Goal: Task Accomplishment & Management: Complete application form

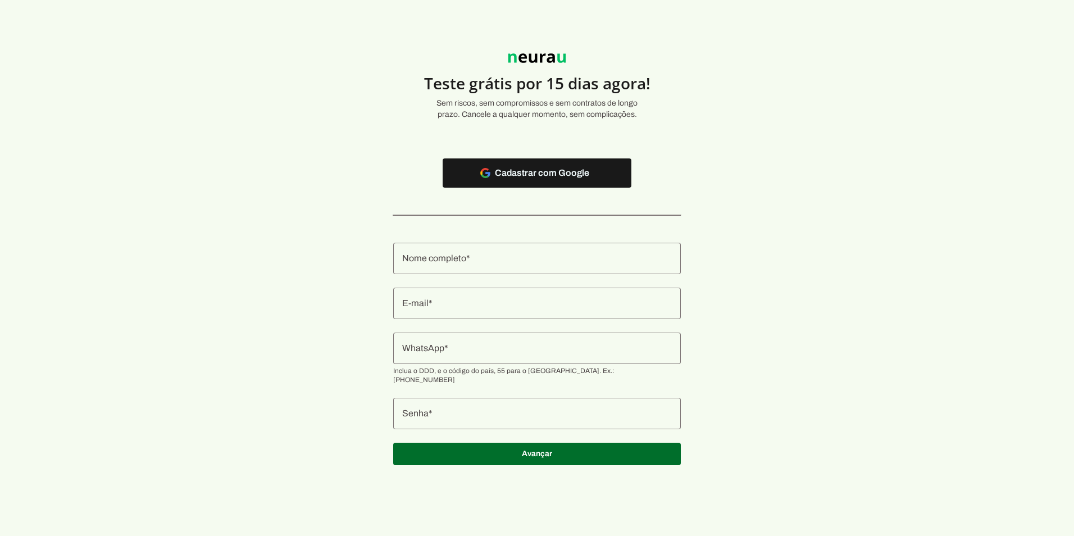
click at [453, 258] on input "Nome completo" at bounding box center [537, 258] width 270 height 13
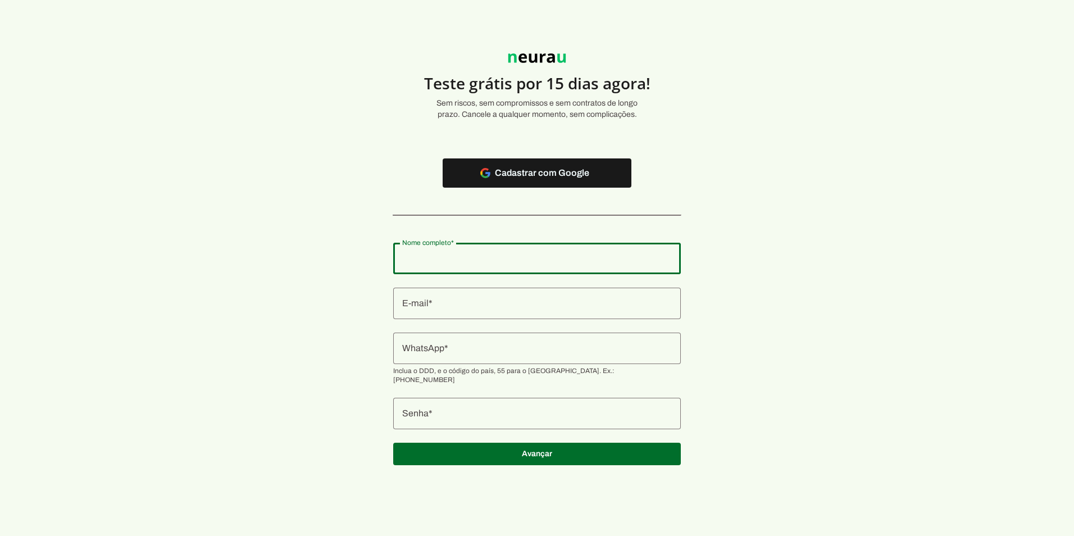
type input "[PERSON_NAME]"
type md-outlined-text-field "[PERSON_NAME]"
type input "[EMAIL_ADDRESS][DOMAIN_NAME]"
type md-outlined-text-field "[EMAIL_ADDRESS][DOMAIN_NAME]"
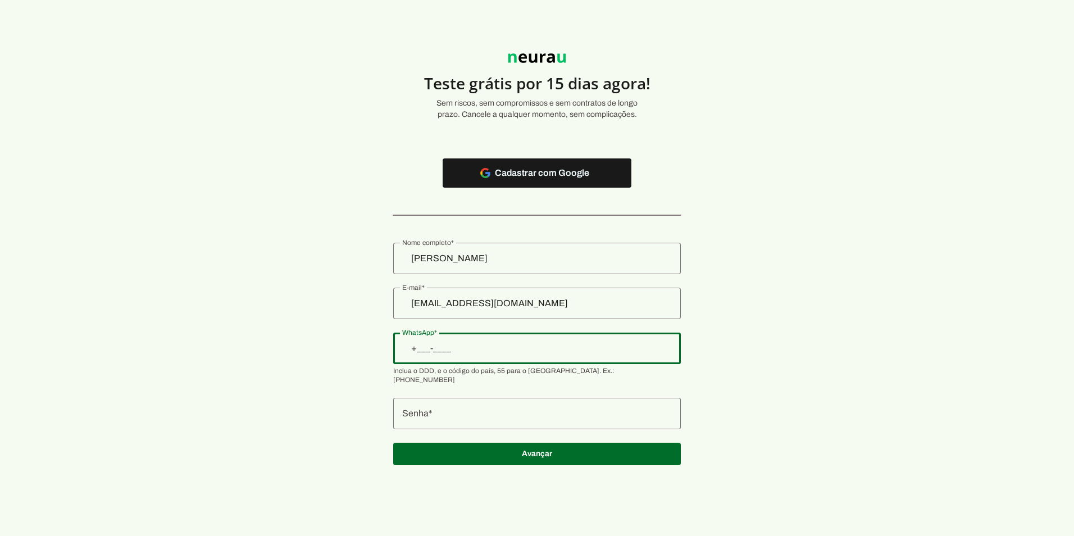
click at [488, 343] on input "WhatsApp" at bounding box center [537, 348] width 270 height 13
type input "[PHONE_NUMBER]"
type md-outlined-text-field "[PHONE_NUMBER]"
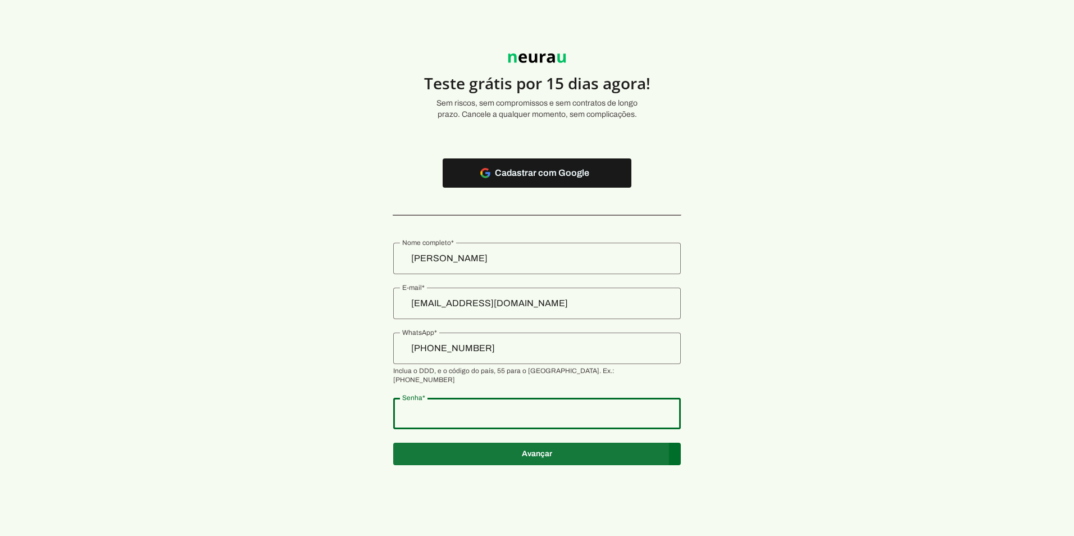
type md-outlined-text-field "MSP@124721and"
click at [532, 186] on span at bounding box center [537, 173] width 189 height 27
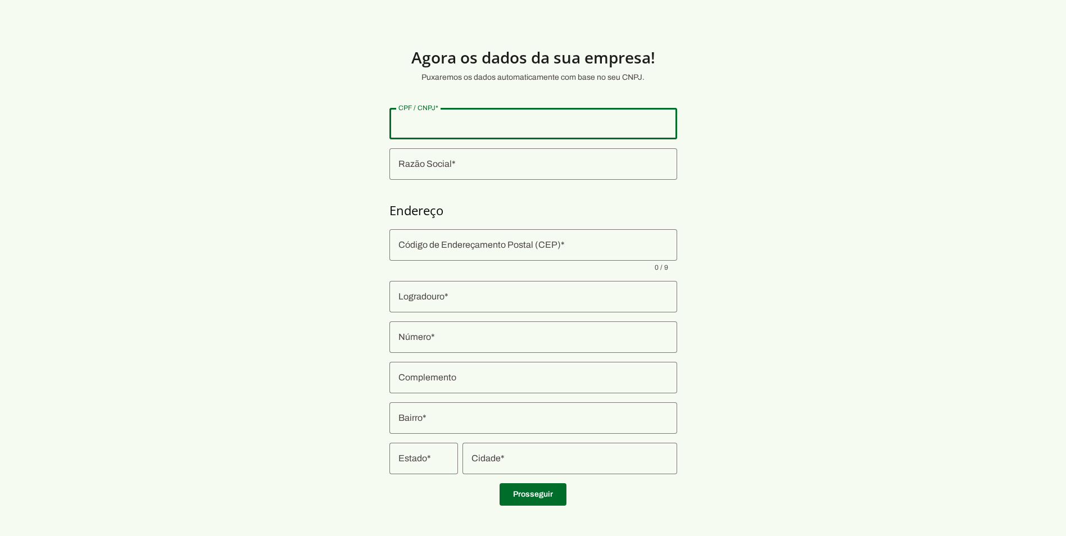
click at [421, 122] on input "CPF / CNPJ" at bounding box center [533, 123] width 270 height 13
type input "738.192.470-68"
type md-outlined-text-field "738.192.470-68"
click at [444, 167] on input "Razão Social" at bounding box center [533, 163] width 270 height 13
click at [444, 174] on div at bounding box center [533, 163] width 288 height 31
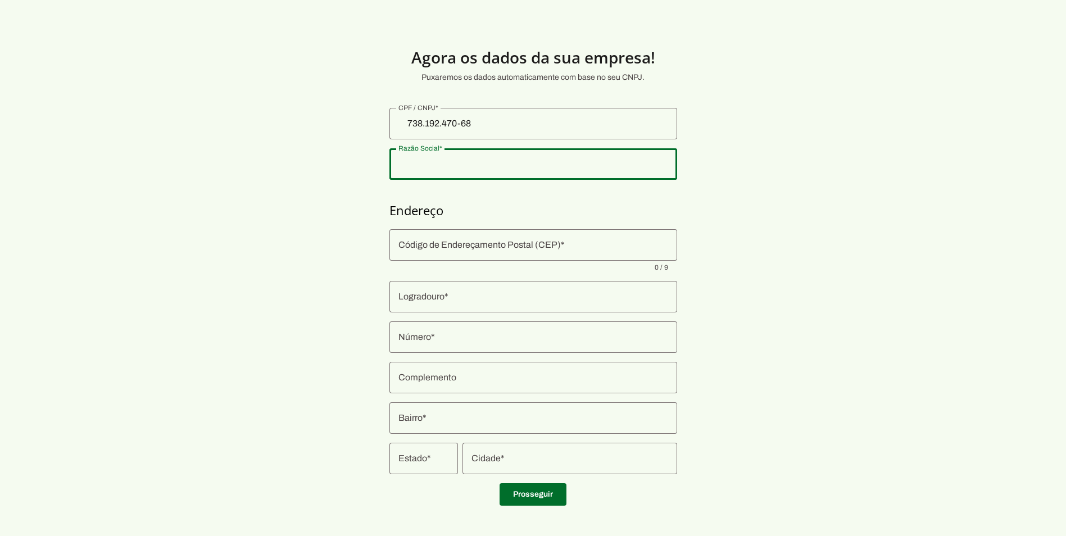
click at [437, 164] on input "Razão Social" at bounding box center [533, 163] width 270 height 13
paste input "NeuroMind AI"
drag, startPoint x: 577, startPoint y: 206, endPoint x: 594, endPoint y: 203, distance: 16.4
click at [580, 205] on h4 "Endereço" at bounding box center [533, 210] width 288 height 16
type input "NeuroMind AI"
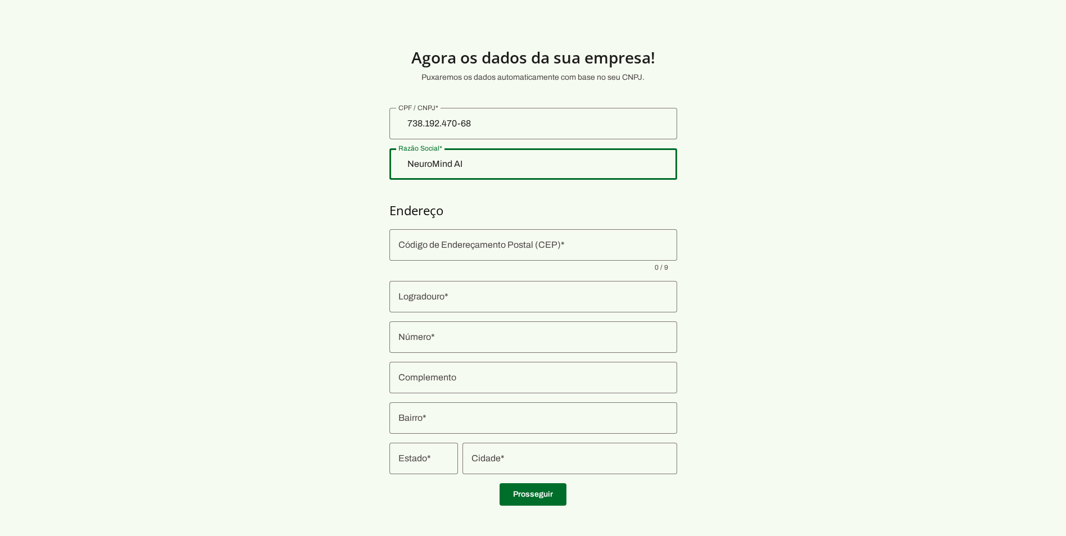
type md-outlined-text-field "NeuroMind AI"
click at [536, 245] on input "Código de Endereçamento Postal (CEP)" at bounding box center [533, 244] width 270 height 13
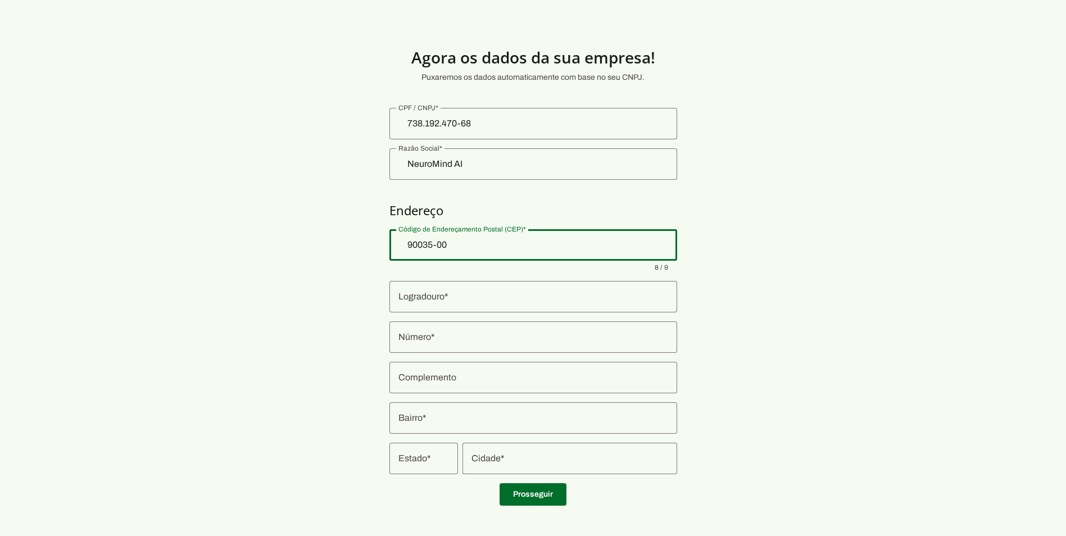
type input "90035-005"
click at [784, 288] on section "Agora os dados da sua empresa! Puxaremos os dados automaticamente com base no s…" at bounding box center [533, 271] width 1066 height 488
type md-outlined-text-field "90035-005"
click at [549, 292] on input "Logradouro" at bounding box center [533, 296] width 270 height 13
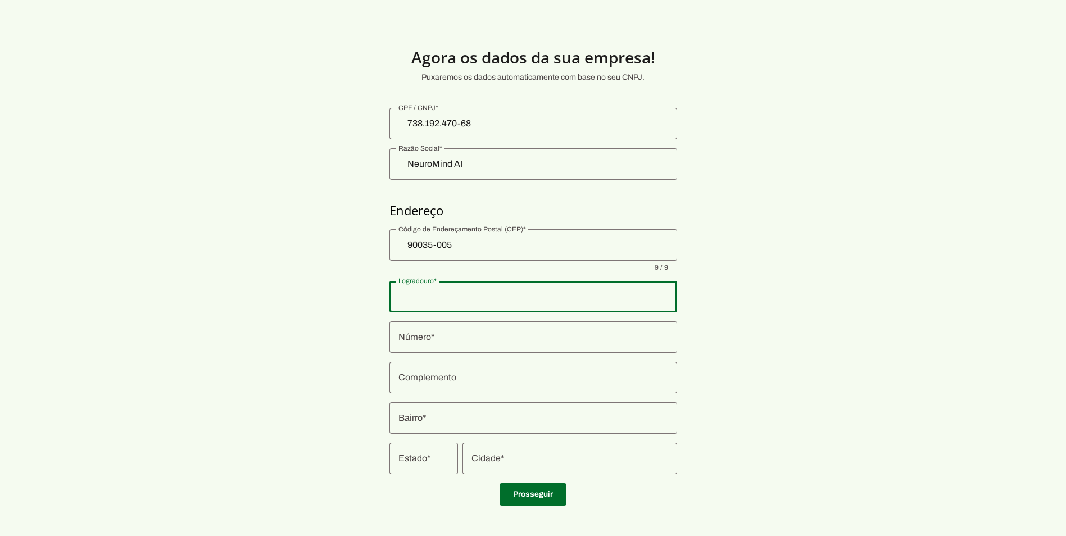
type input "Rua [PERSON_NAME]"
type input "Independência"
type input "[GEOGRAPHIC_DATA]"
type input "RS"
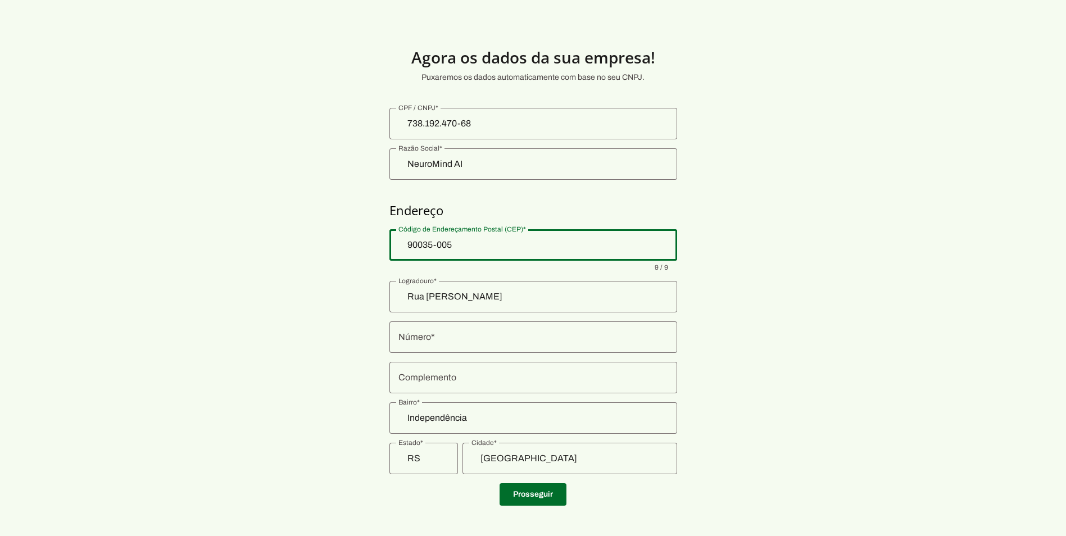
click at [434, 346] on div at bounding box center [533, 336] width 288 height 31
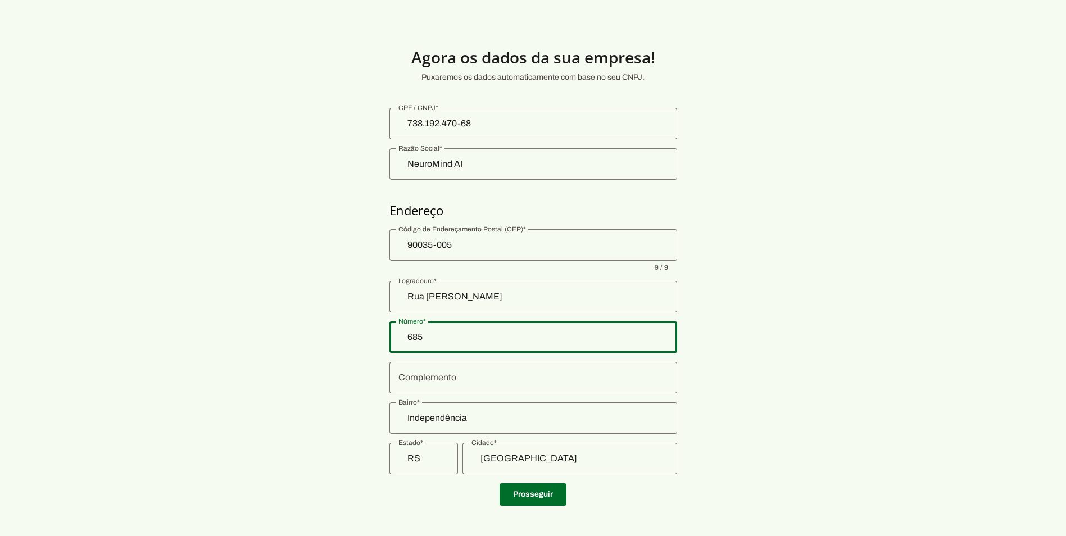
type input "685"
type md-outlined-text-field "685"
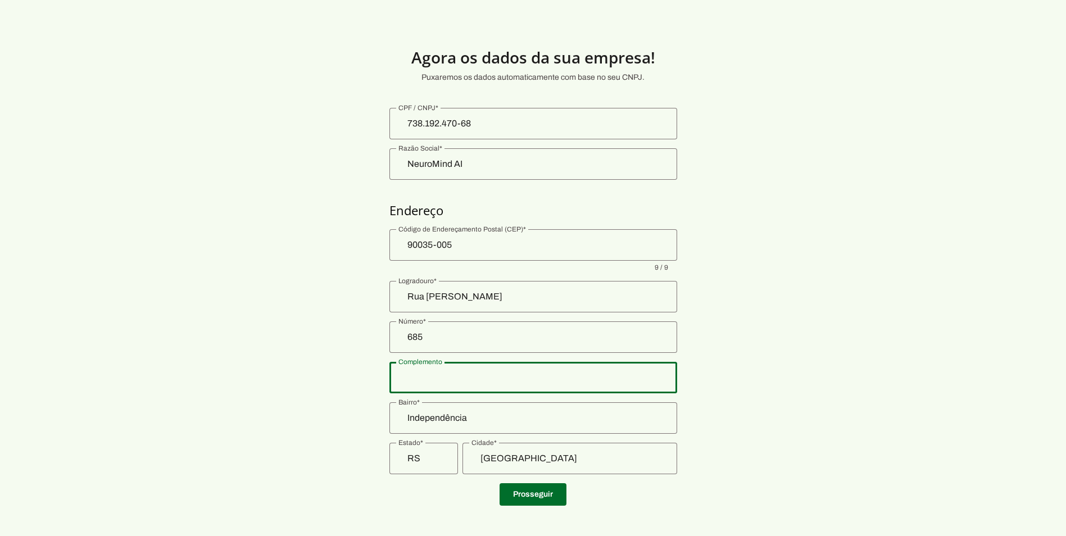
click at [466, 374] on input "Complemento" at bounding box center [533, 377] width 270 height 13
click at [853, 324] on section "Agora os dados da sua empresa! Puxaremos os dados automaticamente com base no s…" at bounding box center [533, 271] width 1066 height 488
type input "Sala 511"
type md-outlined-text-field "Sala 511"
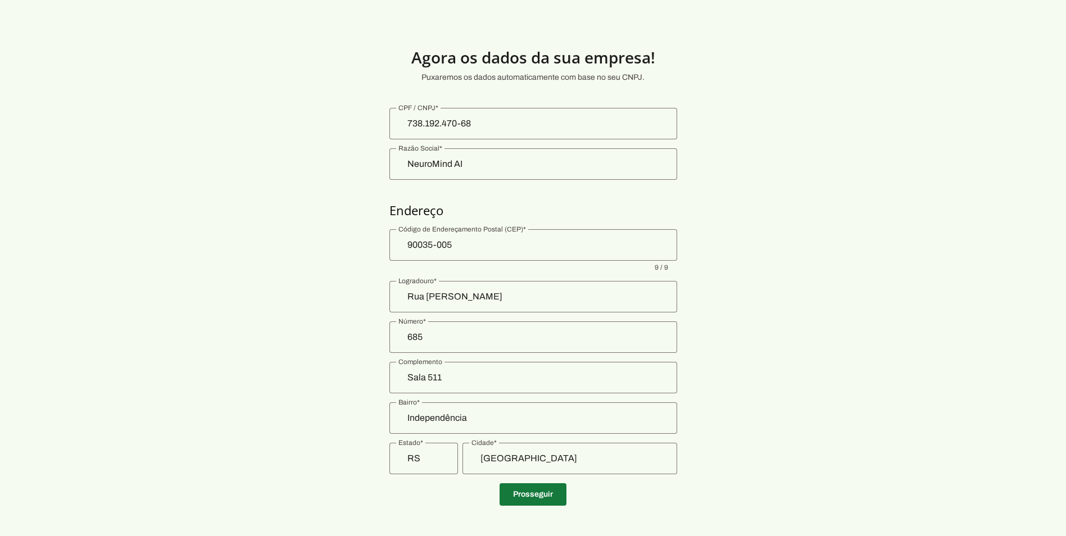
click at [538, 490] on span at bounding box center [532, 494] width 67 height 27
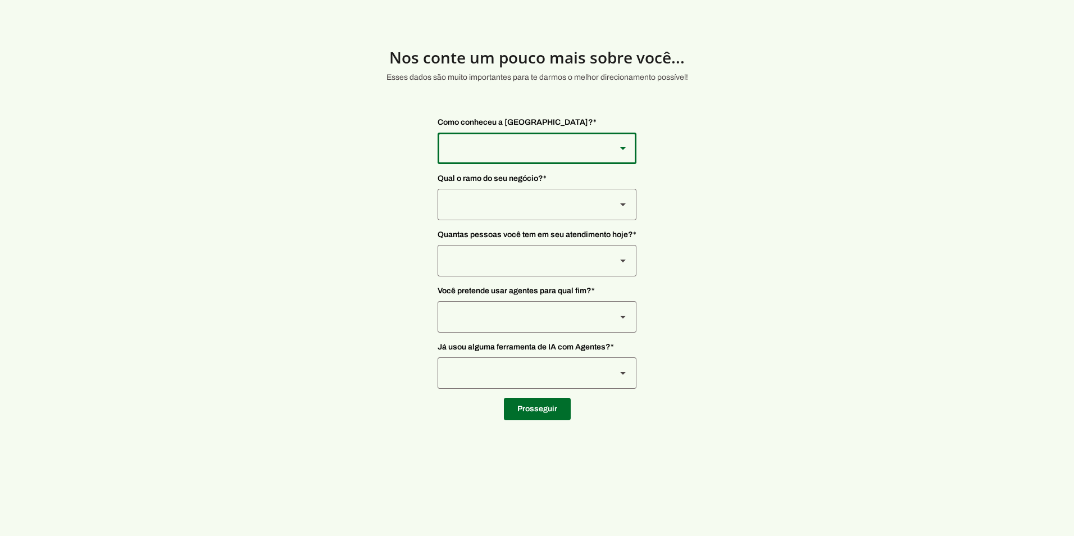
click at [564, 144] on div at bounding box center [523, 148] width 170 height 31
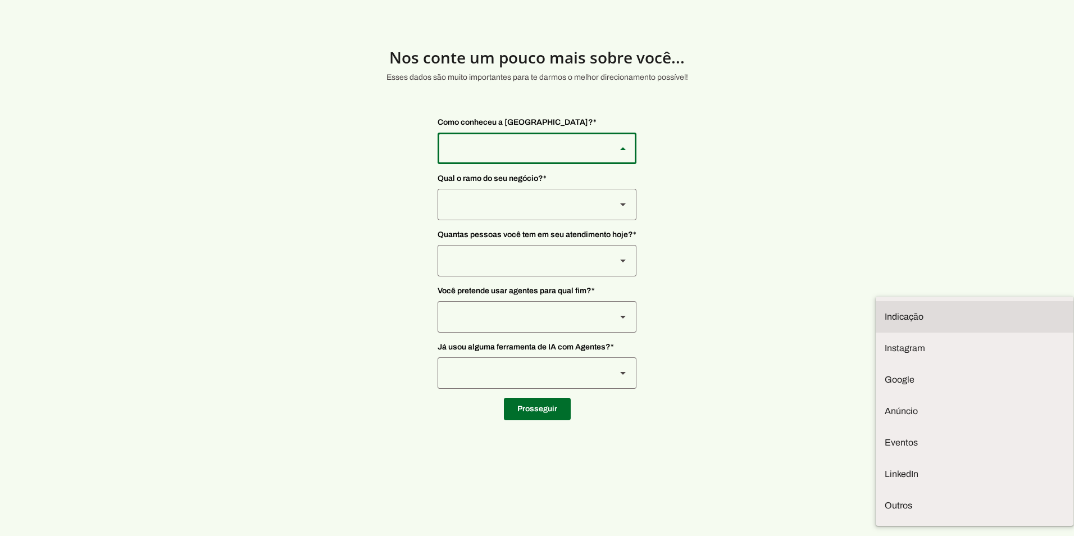
click at [885, 310] on slot at bounding box center [975, 316] width 180 height 13
type md-outlined-select "NW0Npec8Jvm64GSjAjvQ"
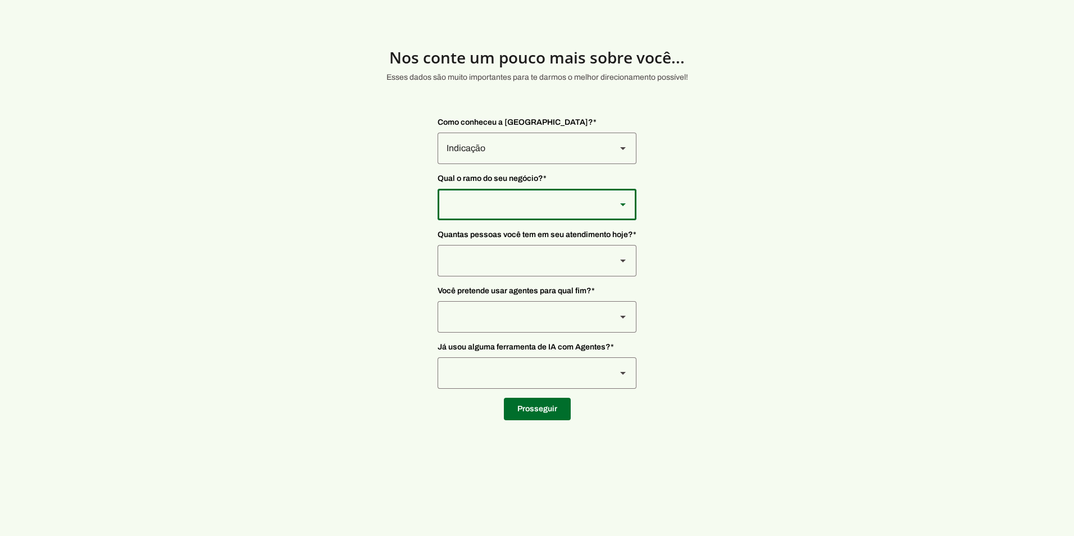
click at [586, 164] on div at bounding box center [523, 148] width 170 height 31
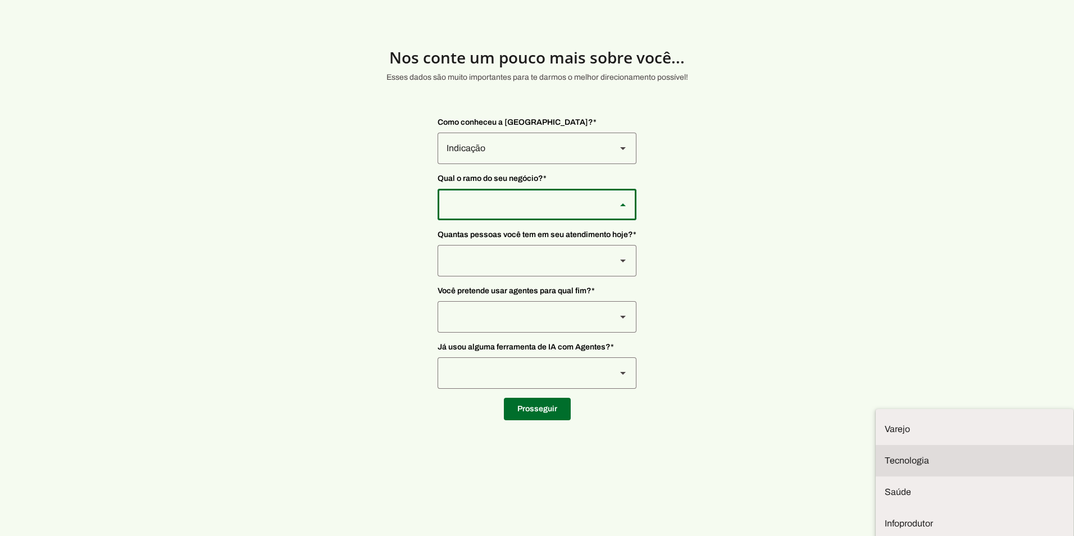
click at [0, 0] on slot at bounding box center [0, 0] width 0 height 0
type md-outlined-select "yMXRdQFYaeQlqGHqqohr"
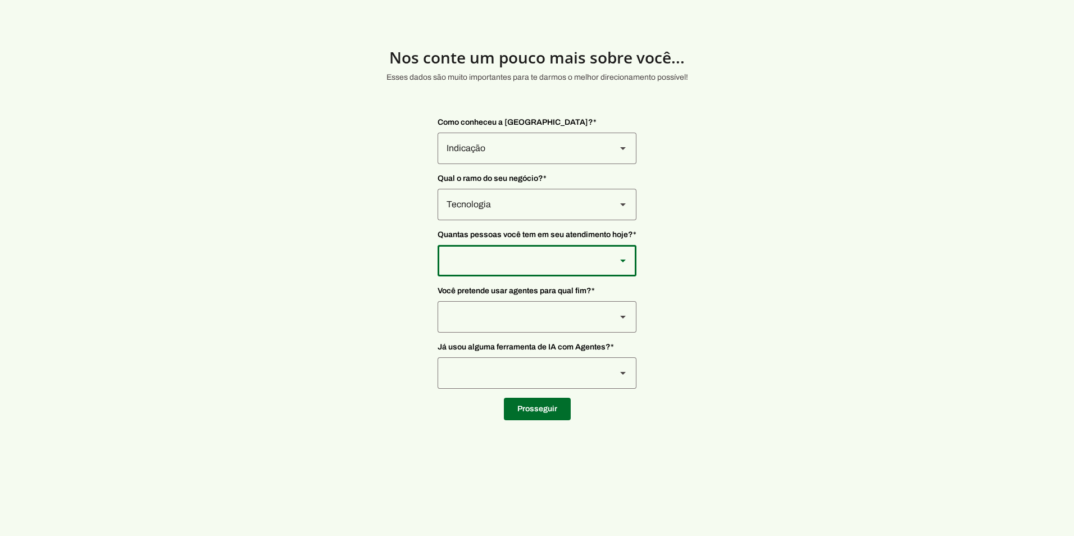
click at [570, 164] on div at bounding box center [523, 148] width 170 height 31
click at [0, 0] on slot at bounding box center [0, 0] width 0 height 0
type md-outlined-select "yHmeUixsC5IlBgFUkJwN"
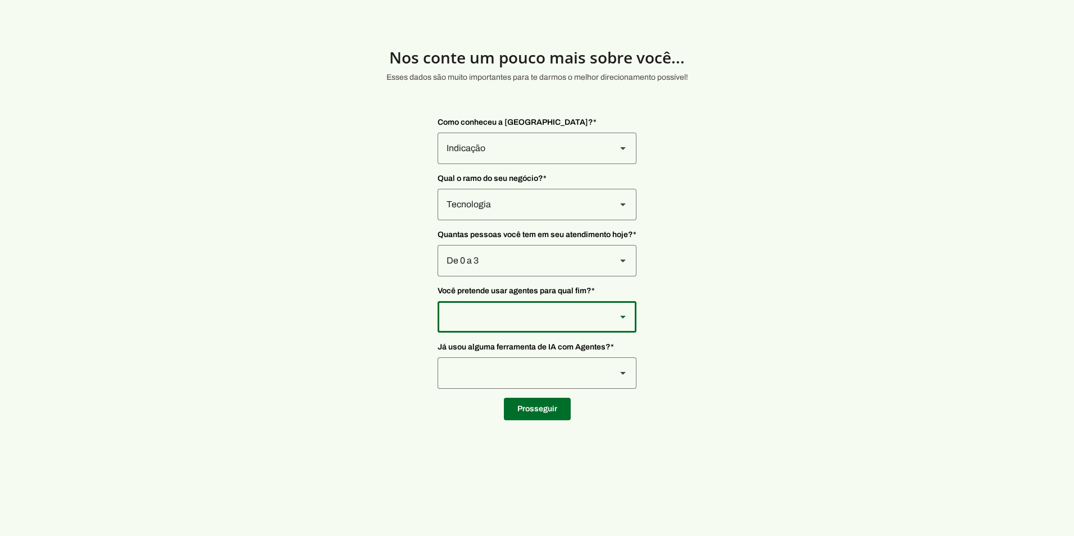
click at [558, 164] on div at bounding box center [523, 148] width 170 height 31
drag, startPoint x: 507, startPoint y: 506, endPoint x: 499, endPoint y: 497, distance: 12.7
click at [0, 0] on slot at bounding box center [0, 0] width 0 height 0
type md-outlined-select "TQ03nJjaFpOavTUYmmuq"
click at [489, 164] on div at bounding box center [523, 148] width 170 height 31
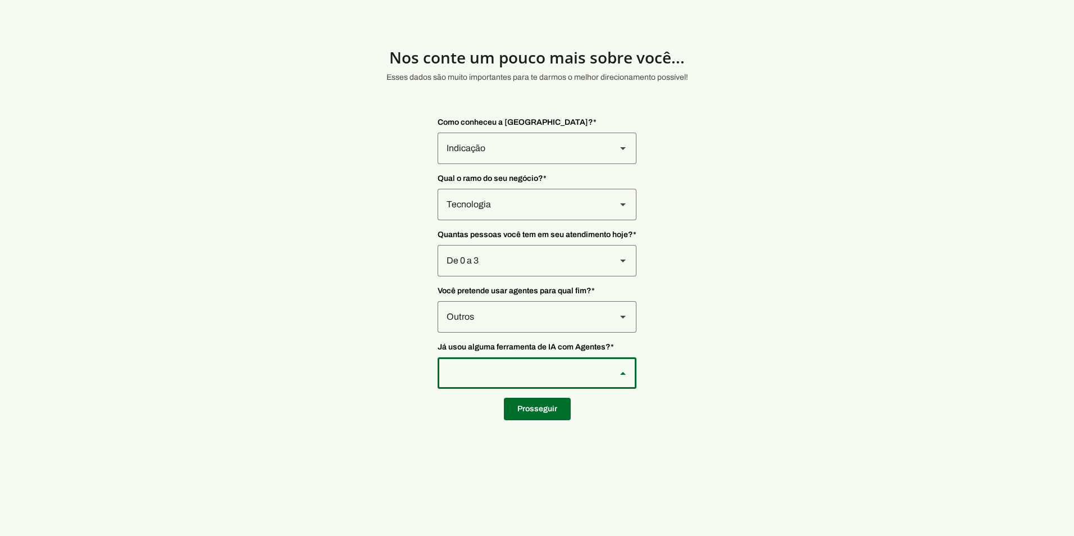
click at [0, 0] on slot at bounding box center [0, 0] width 0 height 0
type md-outlined-select "YJTivUP5LYteilvK0BaA"
click at [528, 414] on span at bounding box center [537, 408] width 67 height 27
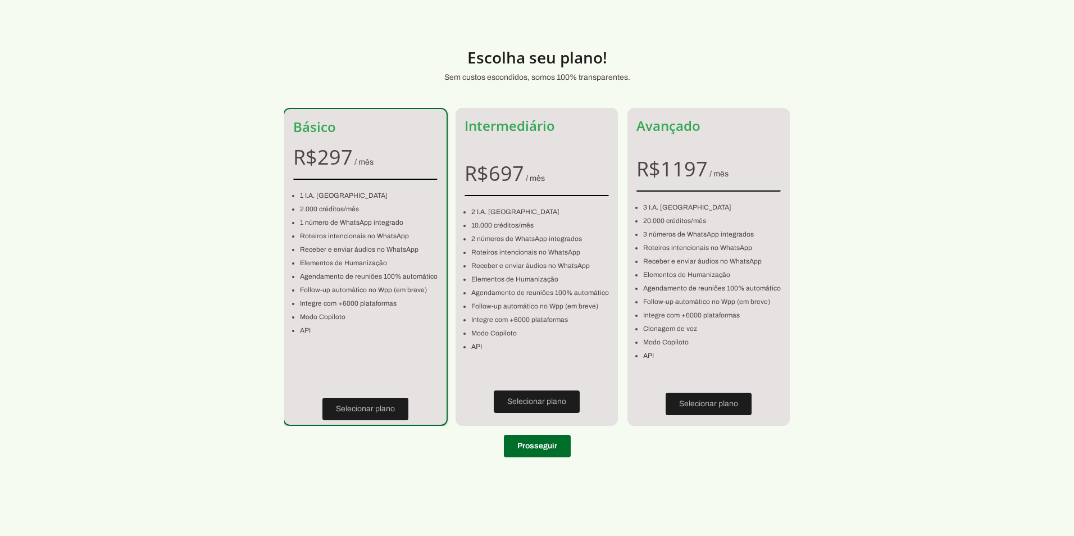
click at [691, 462] on section "Escolha seu plano! Sem custos escondidos, somos 100% transparentes. Básico R$ 2…" at bounding box center [537, 246] width 1074 height 439
